Goal: Task Accomplishment & Management: Complete application form

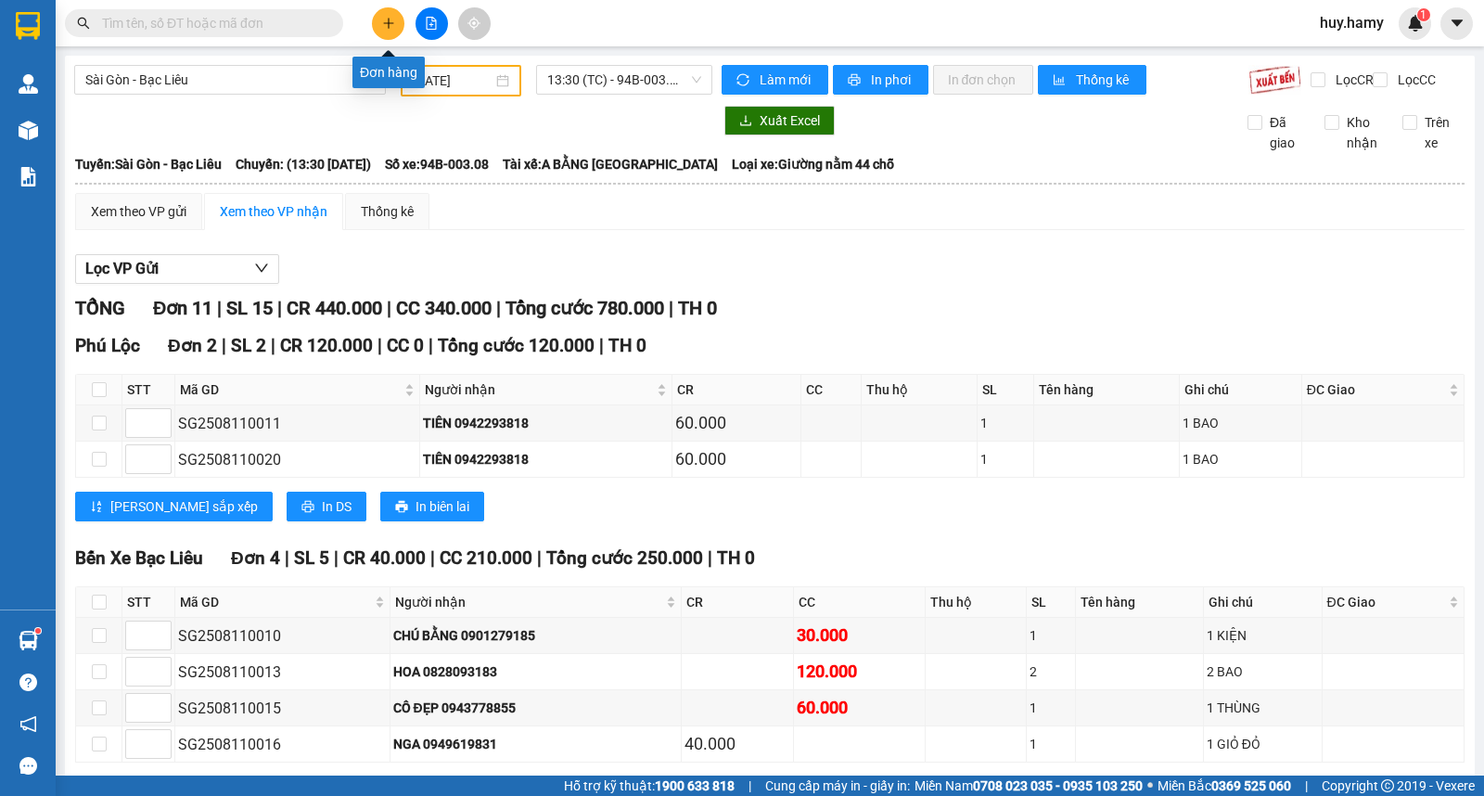
scroll to position [206, 0]
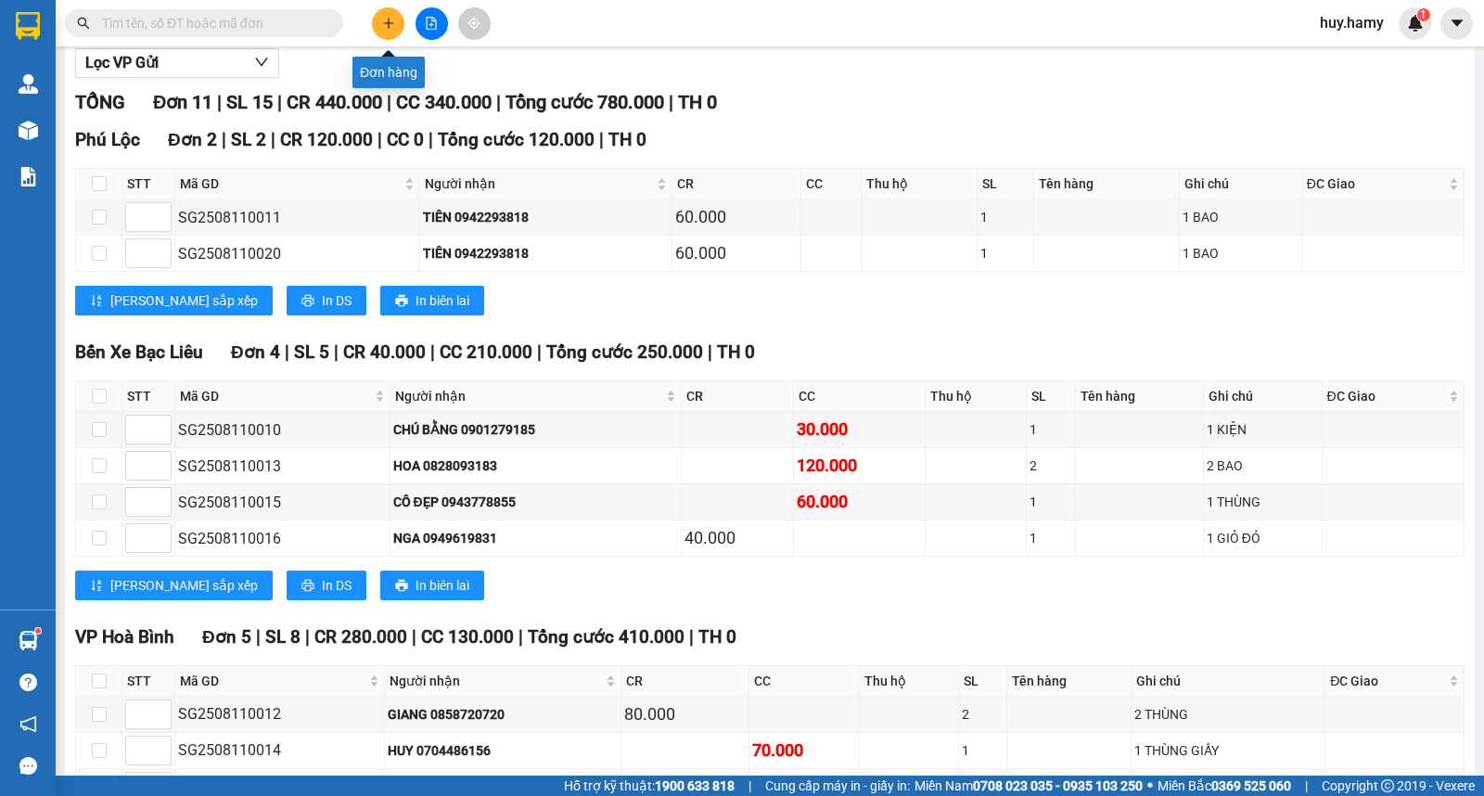
click at [381, 14] on button at bounding box center [388, 23] width 32 height 32
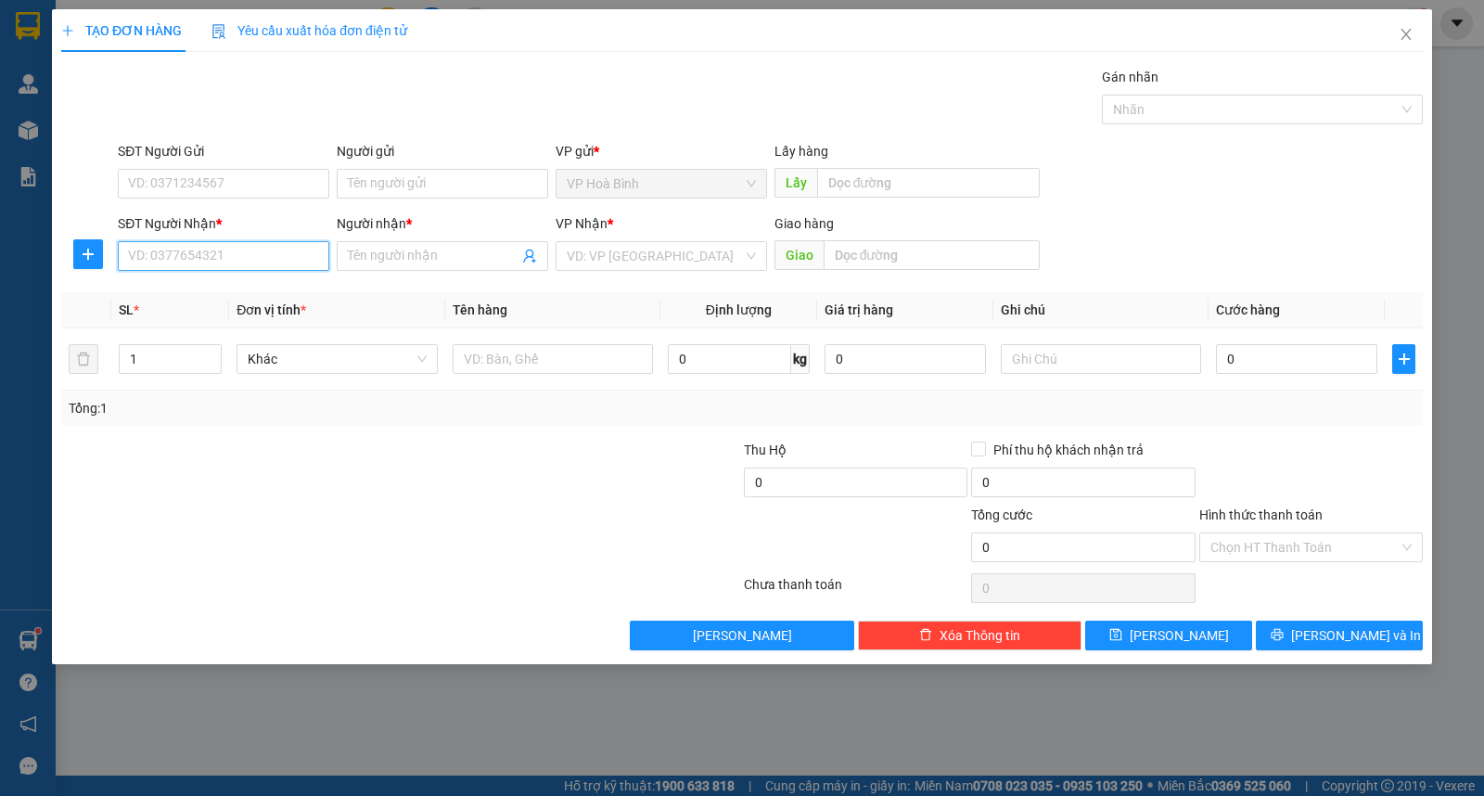
click at [216, 244] on input "SĐT Người Nhận *" at bounding box center [224, 256] width 212 height 30
click at [191, 293] on div "0393660041 - PHƯỢNG" at bounding box center [223, 293] width 189 height 20
type input "0393660041"
type input "PHƯỢNG"
type input "50.000"
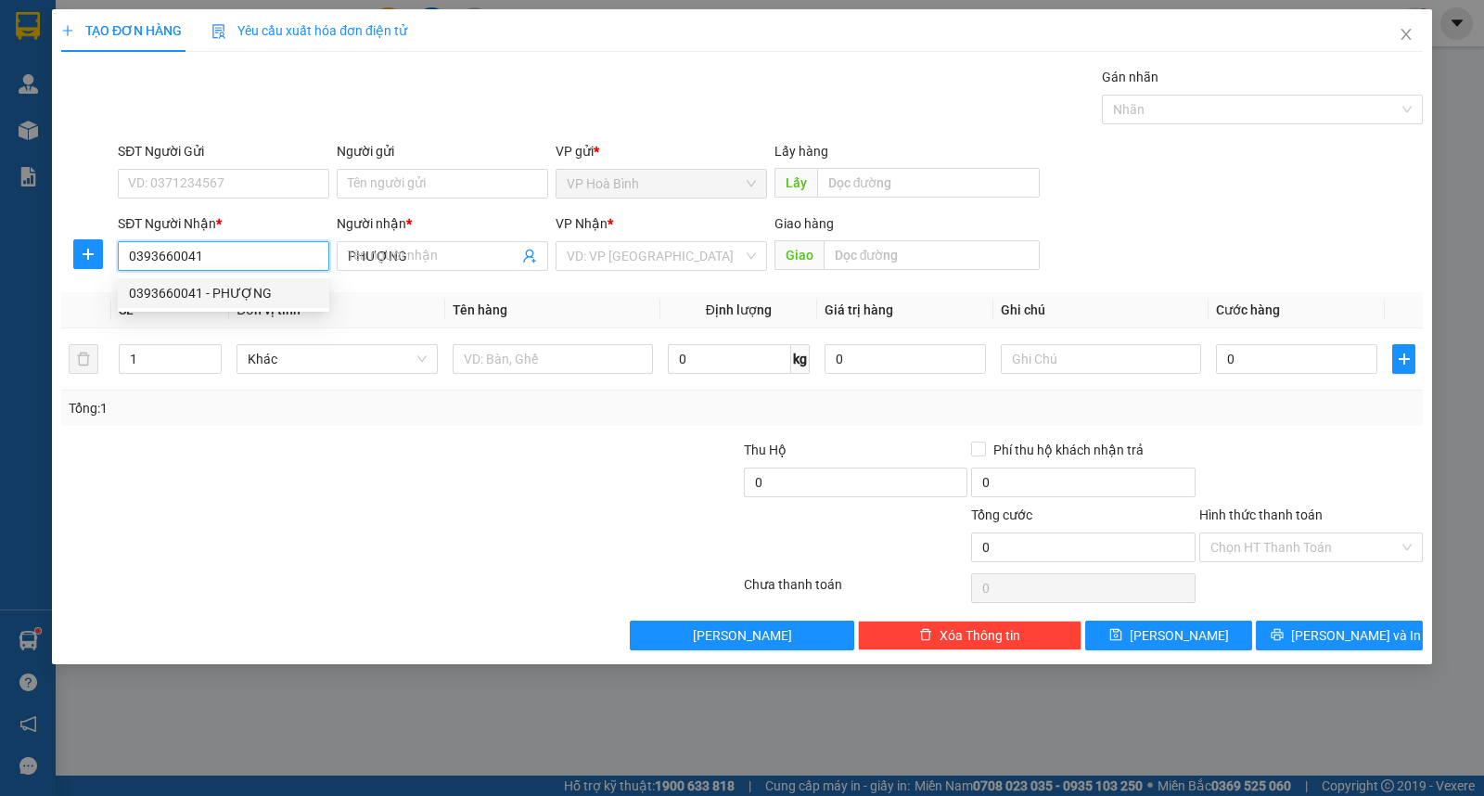
type input "50.000"
type input "0393660041"
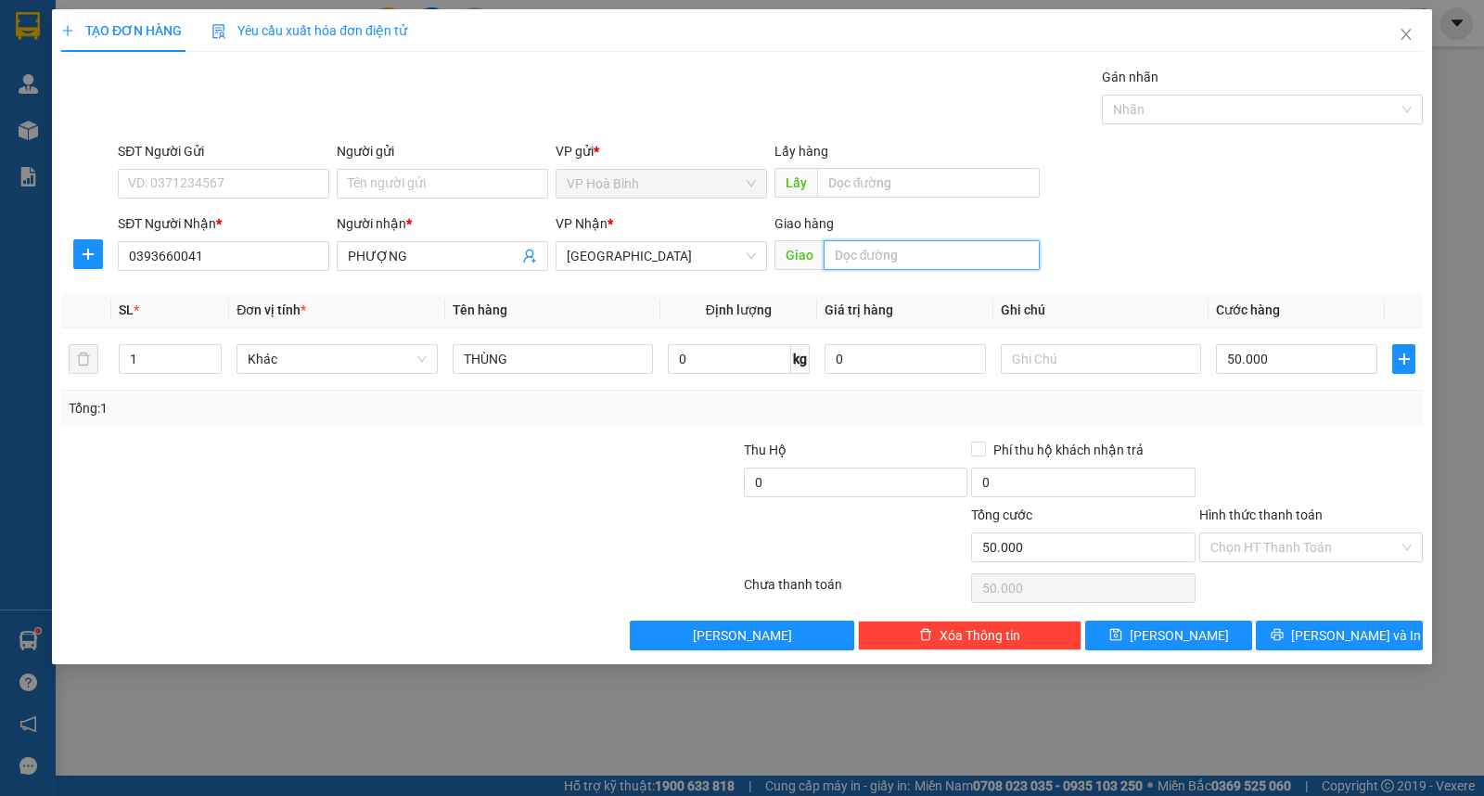
click at [873, 255] on input "text" at bounding box center [932, 255] width 217 height 30
type input "[GEOGRAPHIC_DATA]"
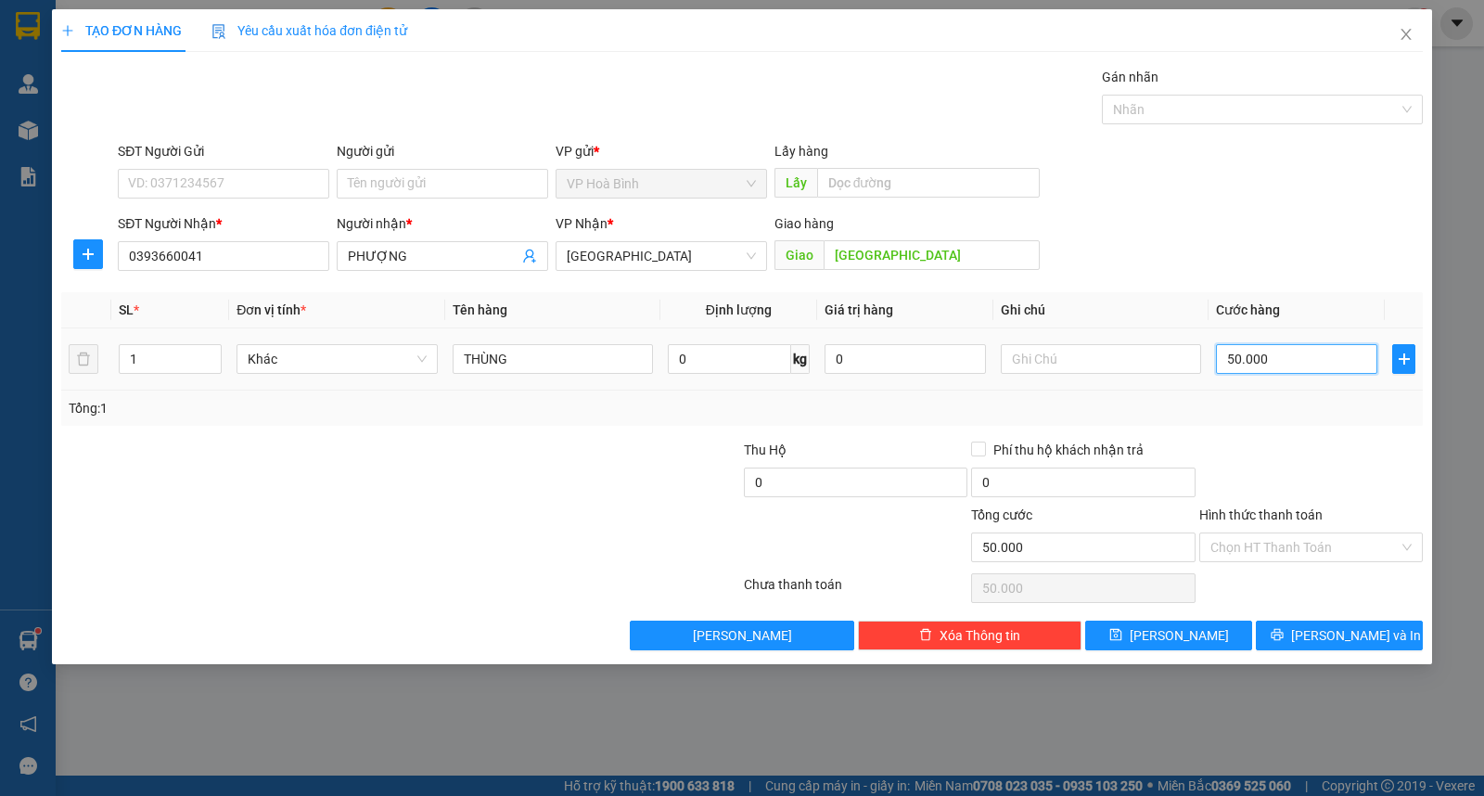
click at [1275, 366] on input "50.000" at bounding box center [1296, 359] width 161 height 30
type input "7"
type input "70"
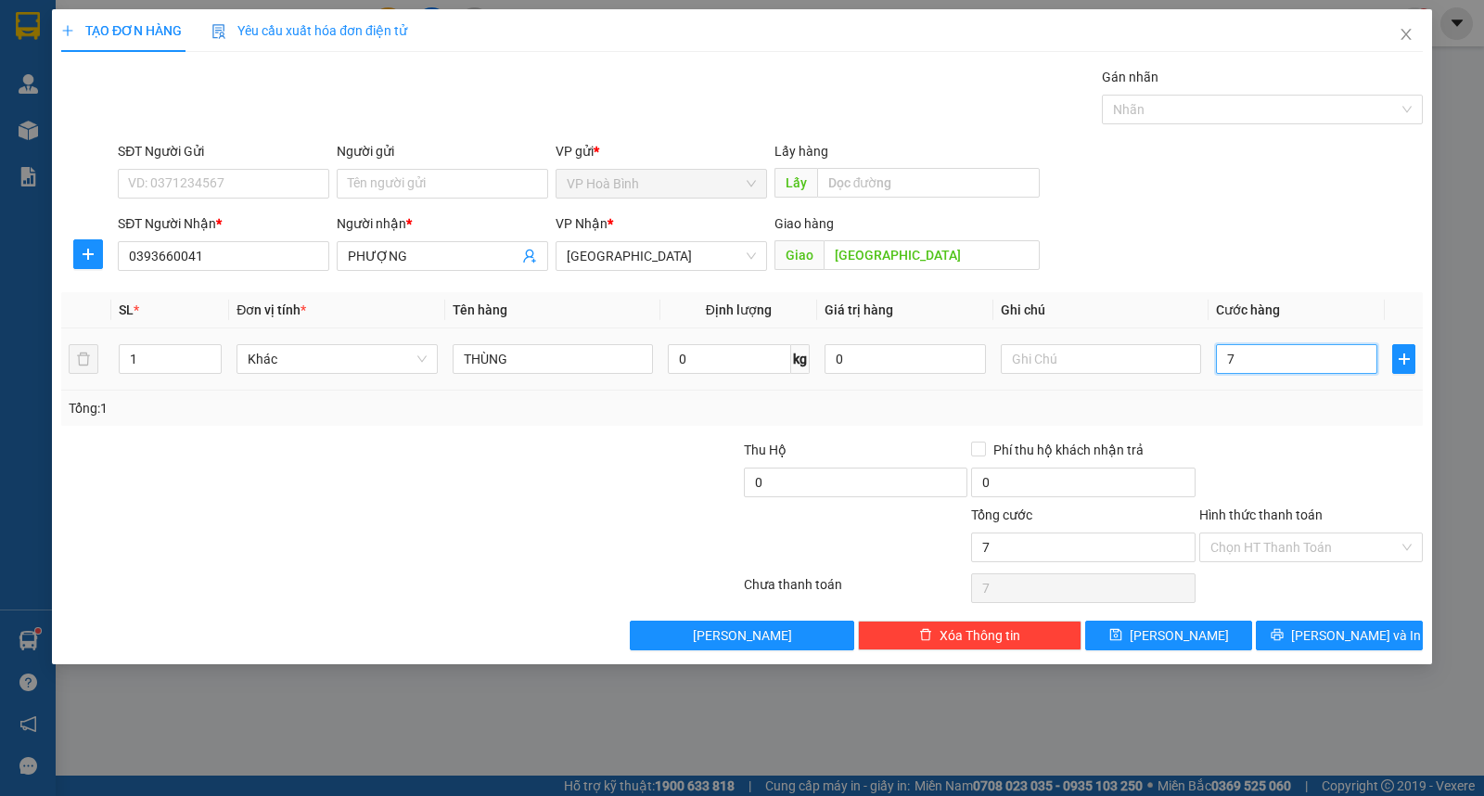
type input "70"
type input "700"
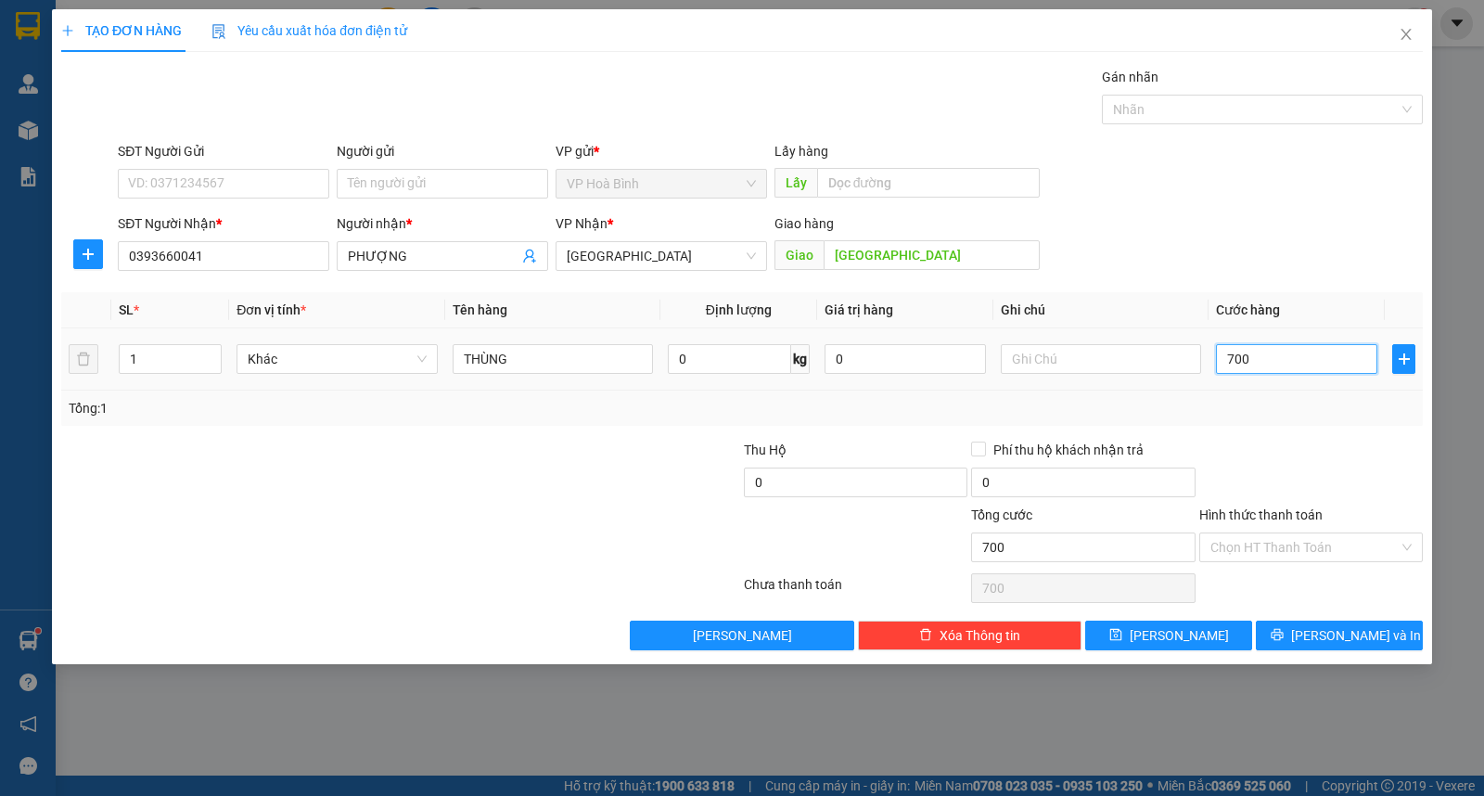
type input "7.000"
type input "70.000"
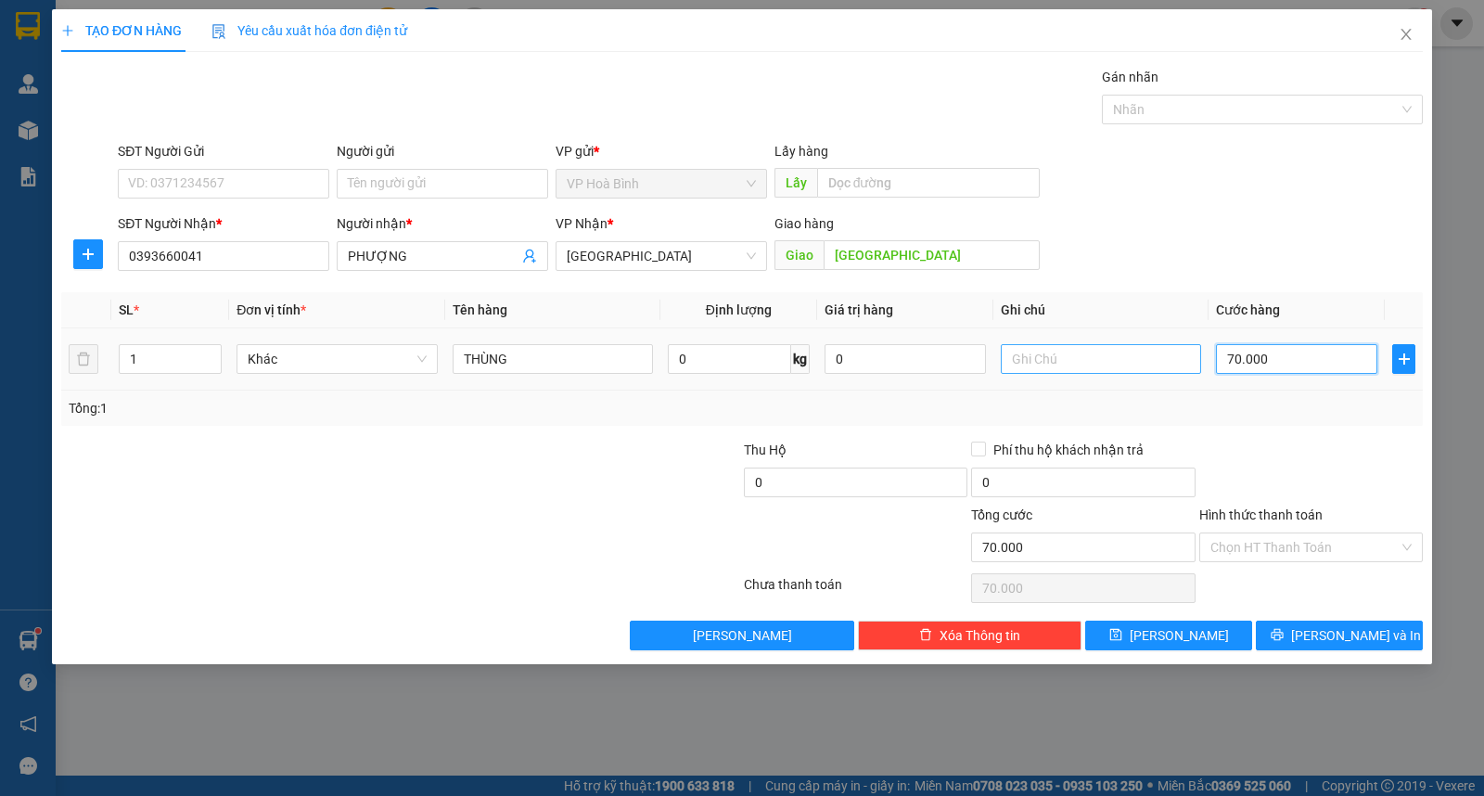
type input "70.000"
click at [1132, 351] on input "text" at bounding box center [1101, 359] width 200 height 30
paste input "Ỏ"
type input "GIỎ"
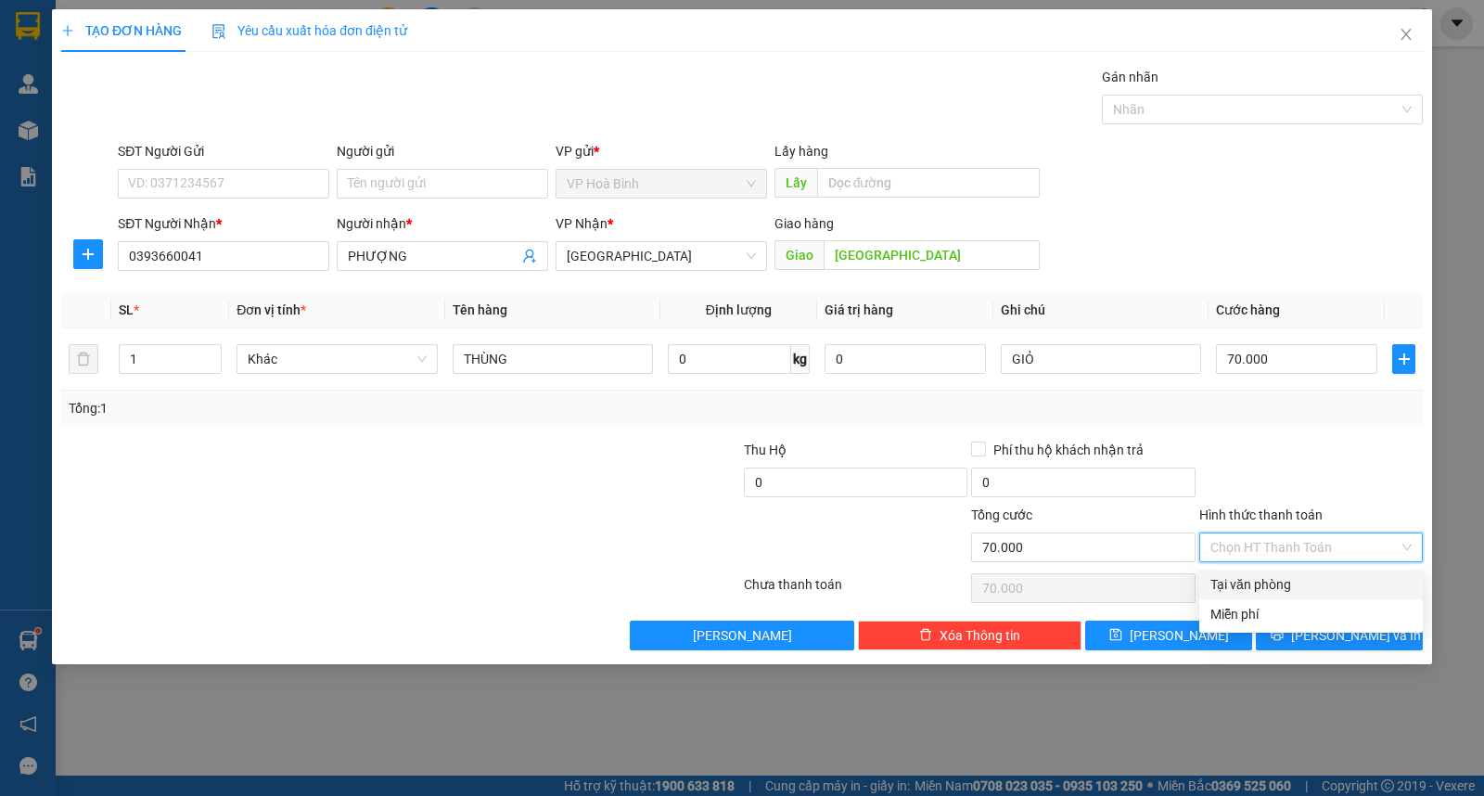
drag, startPoint x: 1264, startPoint y: 541, endPoint x: 1267, endPoint y: 609, distance: 67.8
click at [1265, 542] on input "Hình thức thanh toán" at bounding box center [1305, 547] width 188 height 28
click at [1267, 583] on div "Tại văn phòng" at bounding box center [1311, 584] width 201 height 20
type input "0"
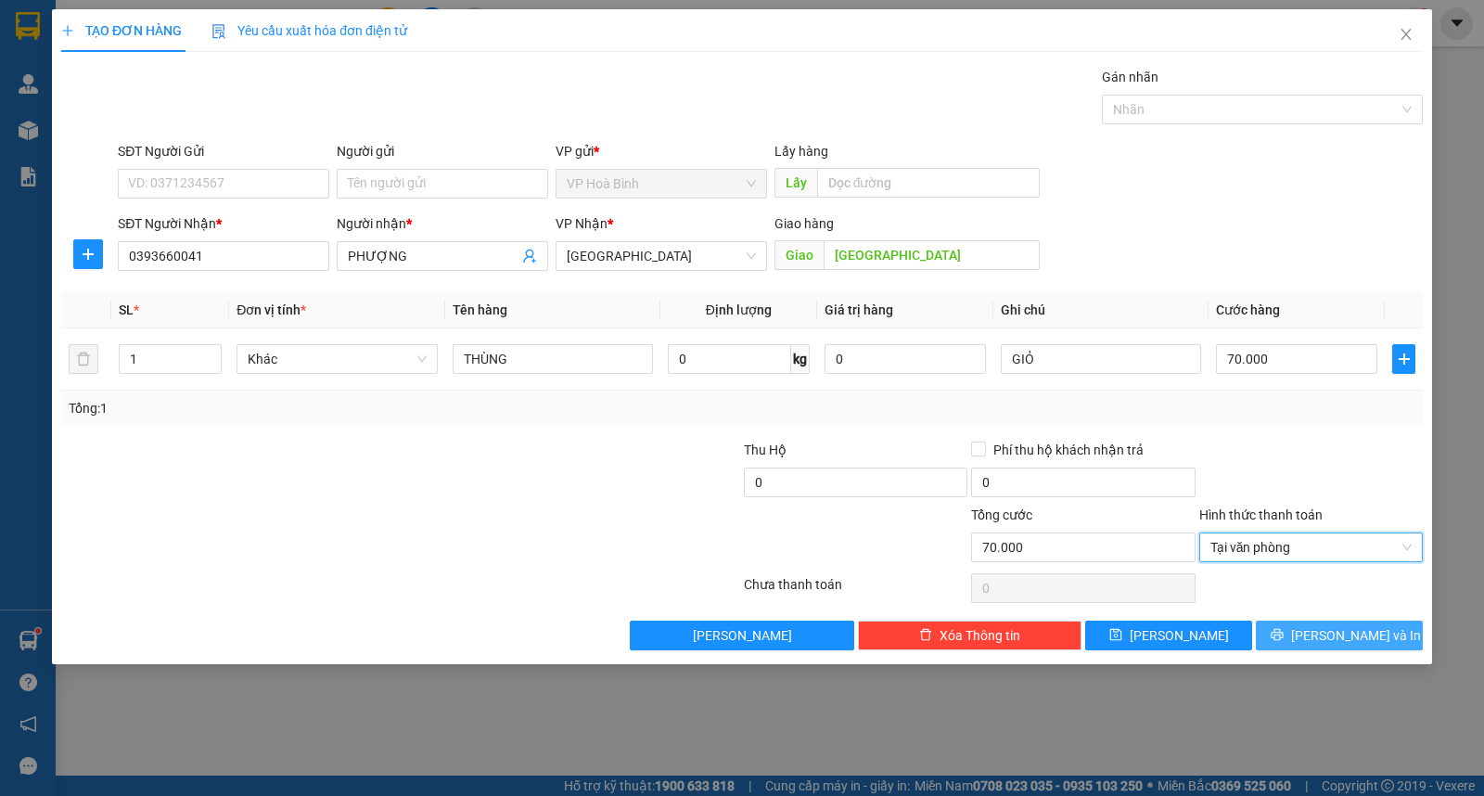
click at [1334, 634] on span "[PERSON_NAME] và In" at bounding box center [1356, 635] width 130 height 20
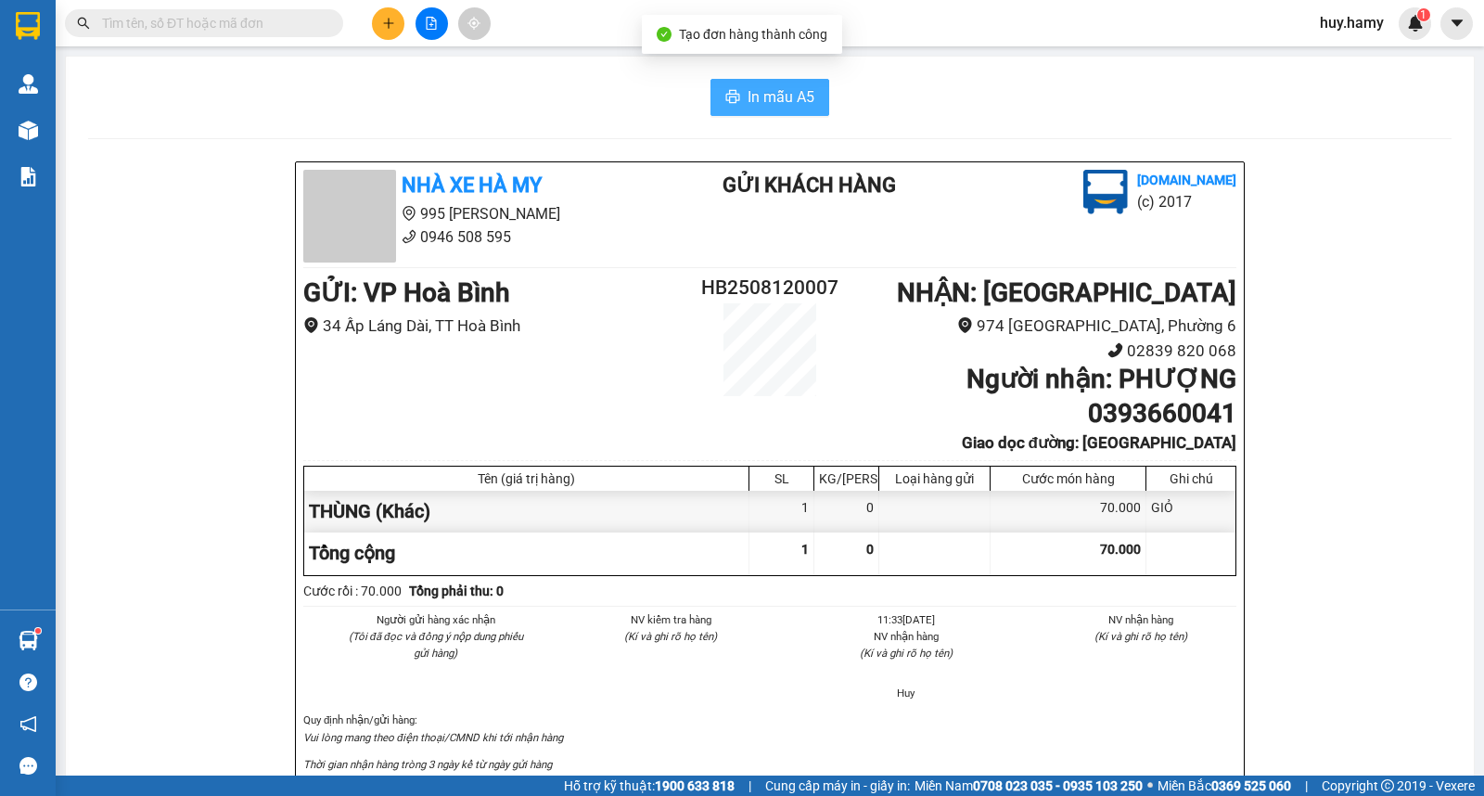
click at [765, 102] on span "In mẫu A5" at bounding box center [781, 96] width 67 height 23
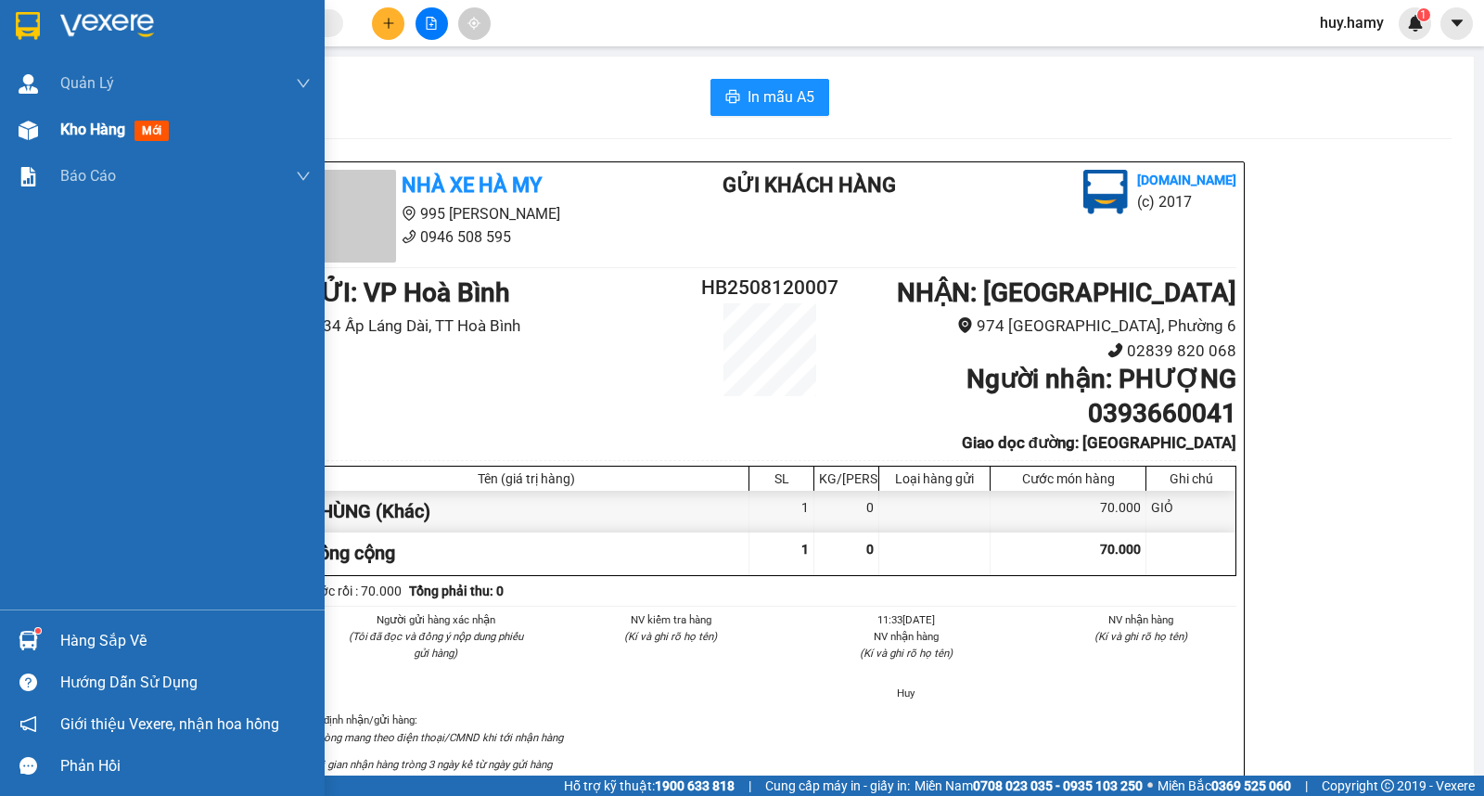
click at [70, 136] on span "Kho hàng" at bounding box center [92, 130] width 65 height 18
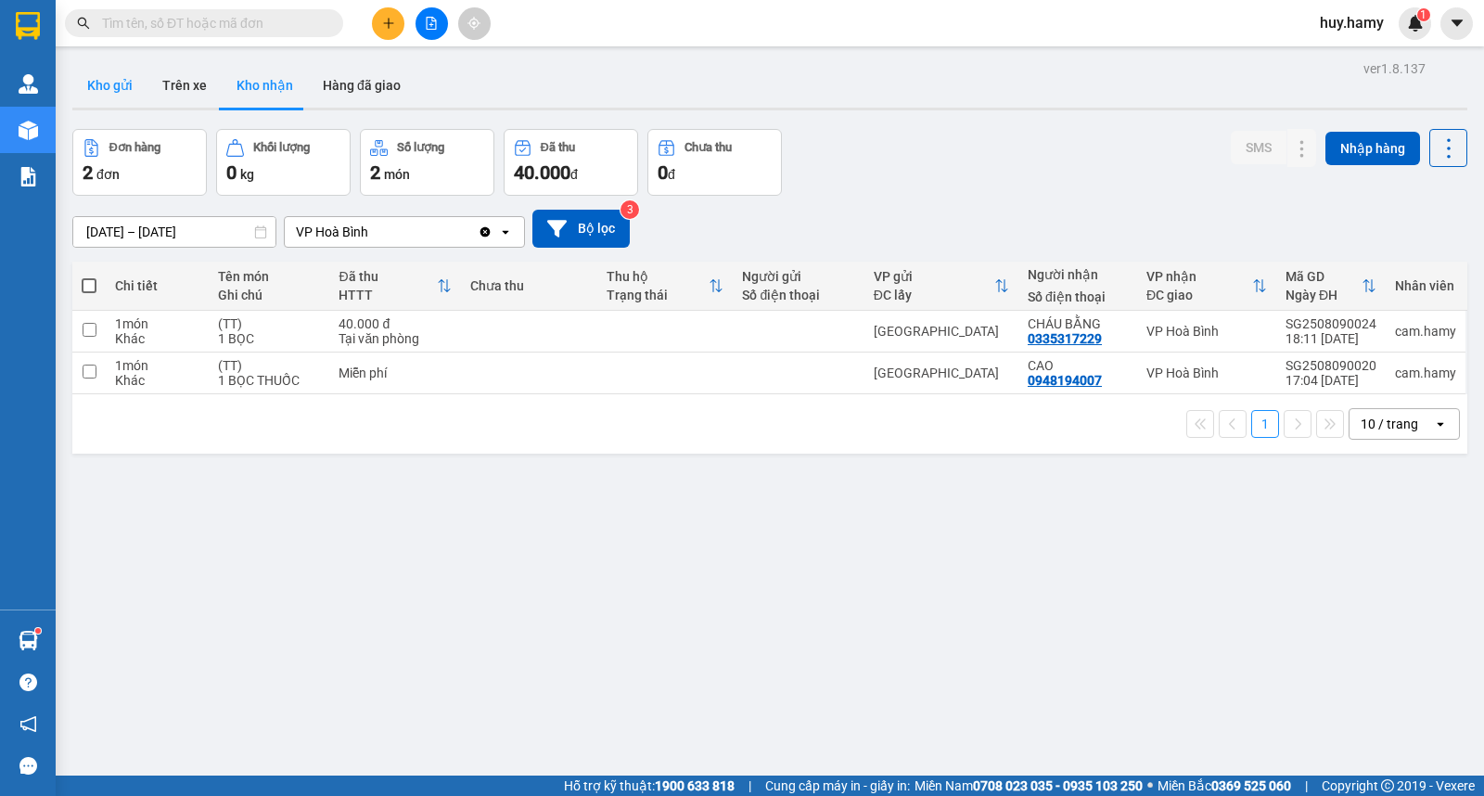
click at [119, 87] on button "Kho gửi" at bounding box center [109, 85] width 75 height 45
